Goal: Task Accomplishment & Management: Manage account settings

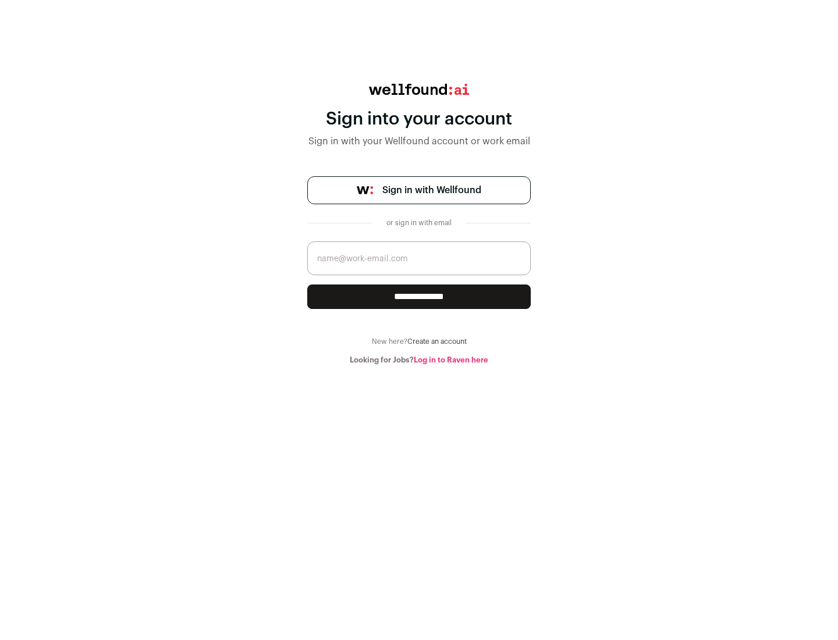
click at [431, 190] on span "Sign in with Wellfound" at bounding box center [431, 190] width 99 height 14
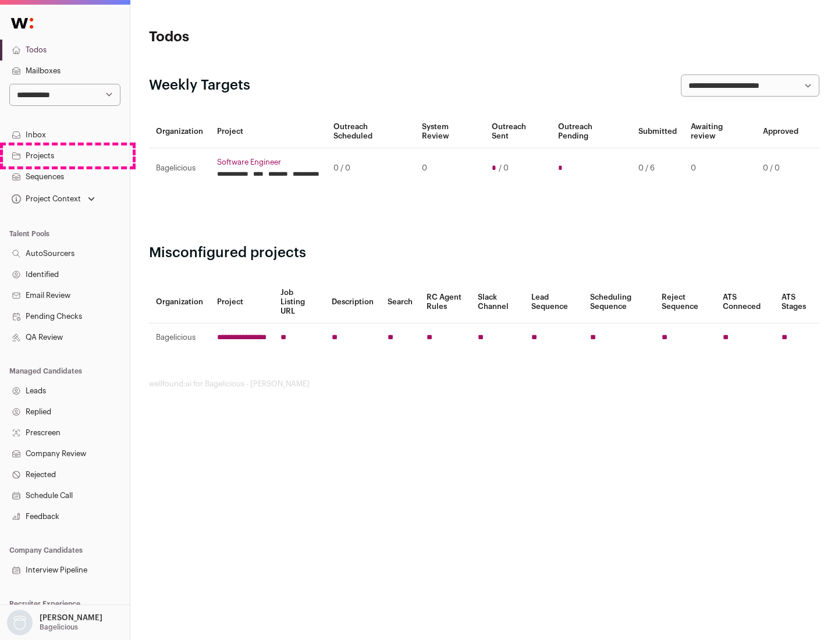
click at [65, 155] on link "Projects" at bounding box center [65, 156] width 130 height 21
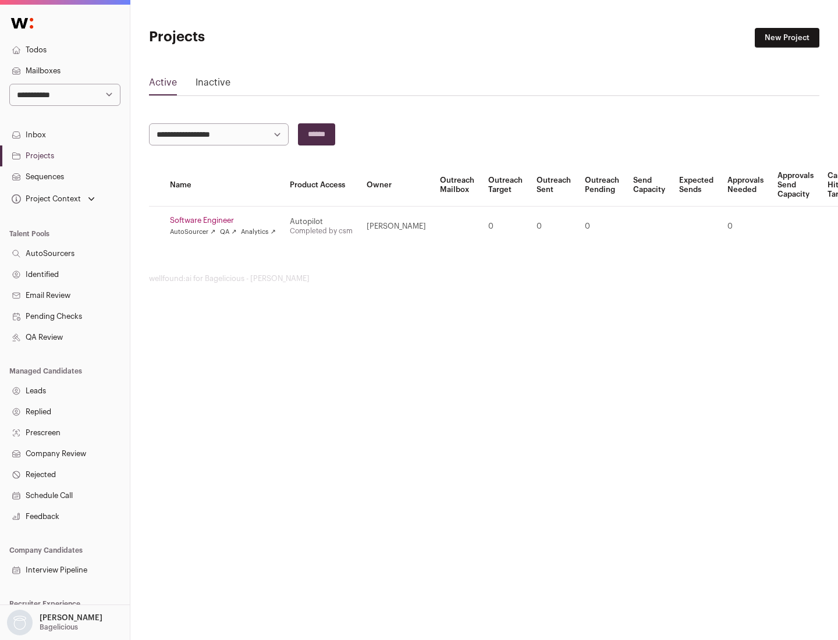
click at [226, 221] on link "Software Engineer" at bounding box center [223, 220] width 106 height 9
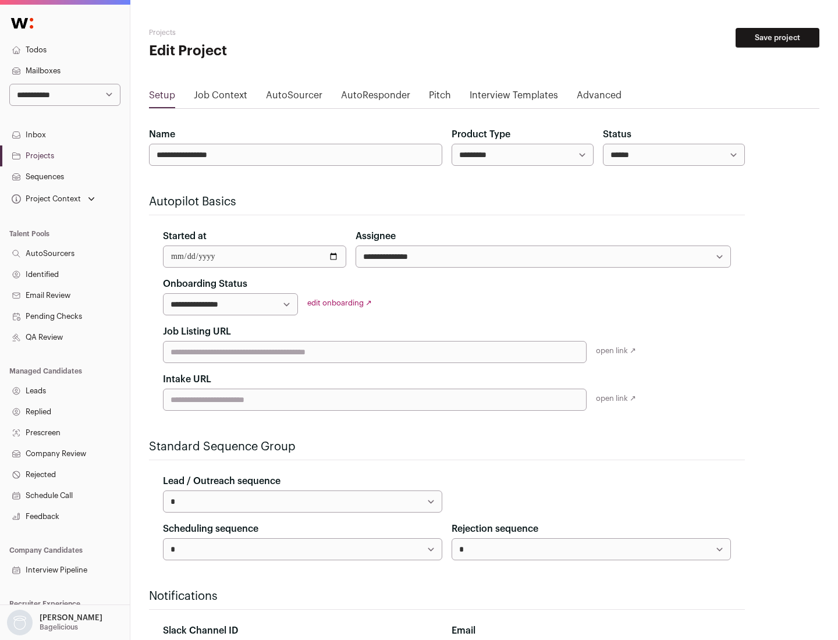
click at [778, 38] on button "Save project" at bounding box center [778, 38] width 84 height 20
